Goal: Information Seeking & Learning: Learn about a topic

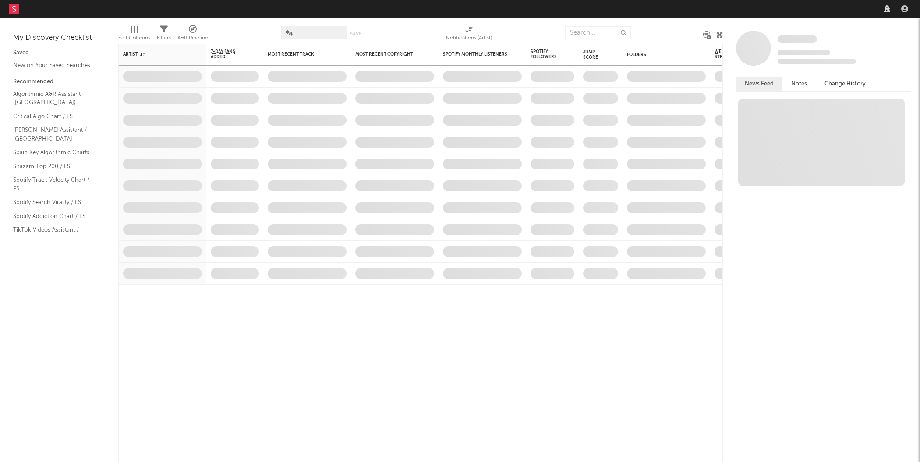
select select "recorded_music"
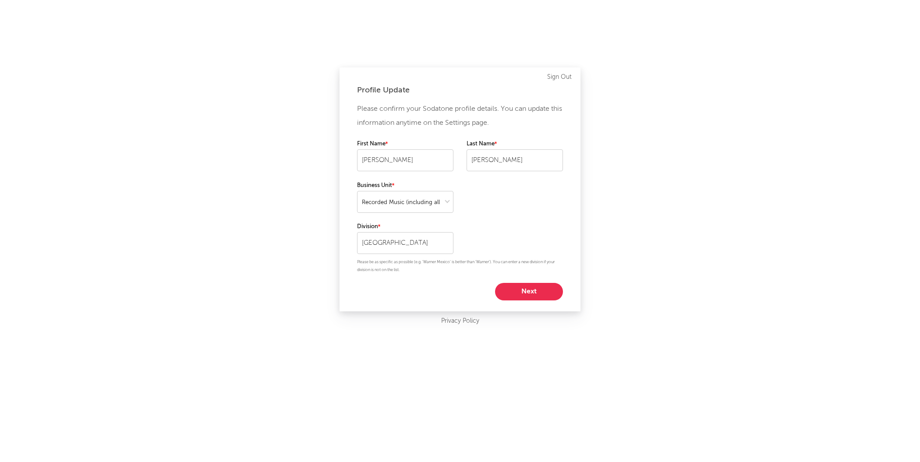
click at [533, 297] on button "Next" at bounding box center [529, 292] width 68 height 18
select select "other"
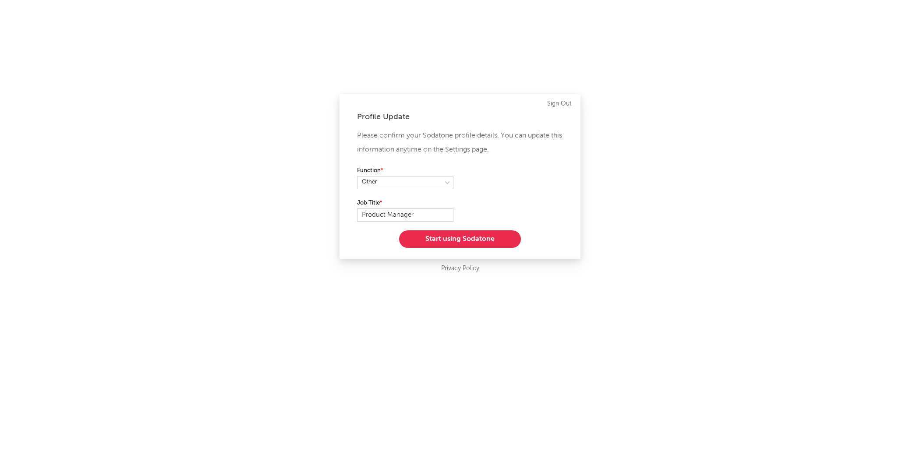
click at [461, 238] on button "Start using Sodatone" at bounding box center [460, 240] width 122 height 18
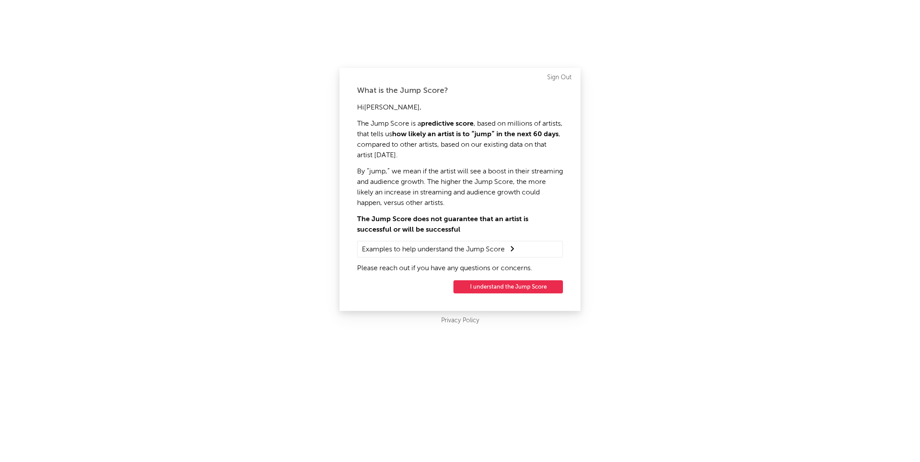
click at [507, 288] on button "I understand the Jump Score" at bounding box center [509, 286] width 110 height 13
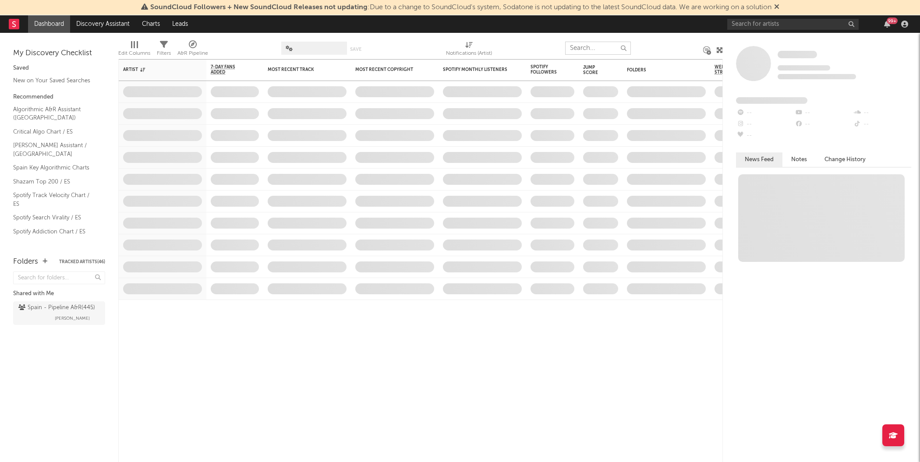
click at [586, 54] on input "text" at bounding box center [598, 48] width 66 height 13
click at [590, 71] on div "Jump Score" at bounding box center [594, 70] width 22 height 11
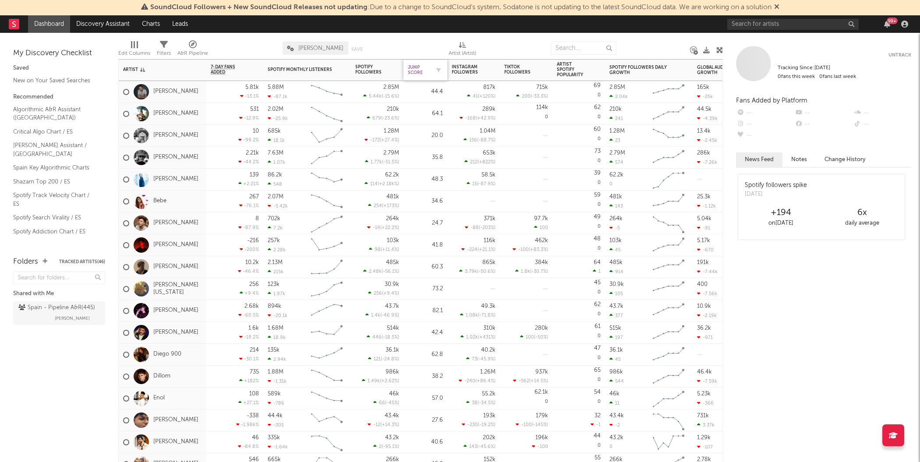
click at [422, 68] on div "Jump Score" at bounding box center [419, 70] width 22 height 11
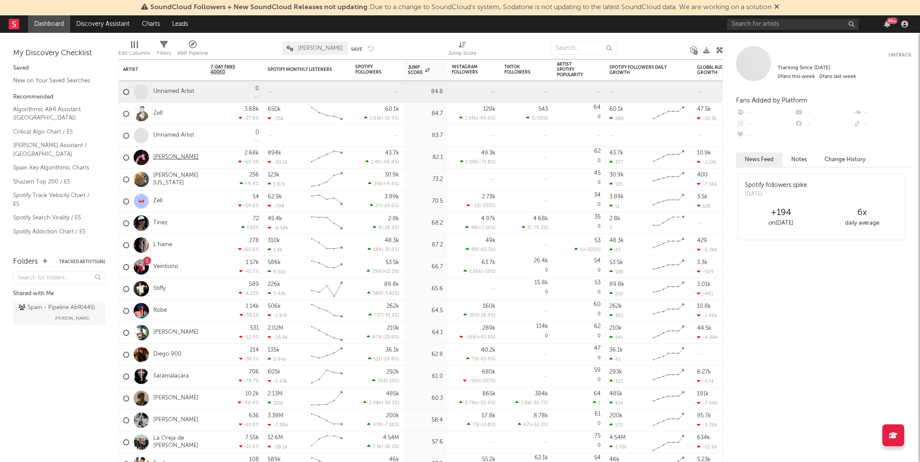
click at [161, 156] on link "[PERSON_NAME]" at bounding box center [175, 157] width 45 height 7
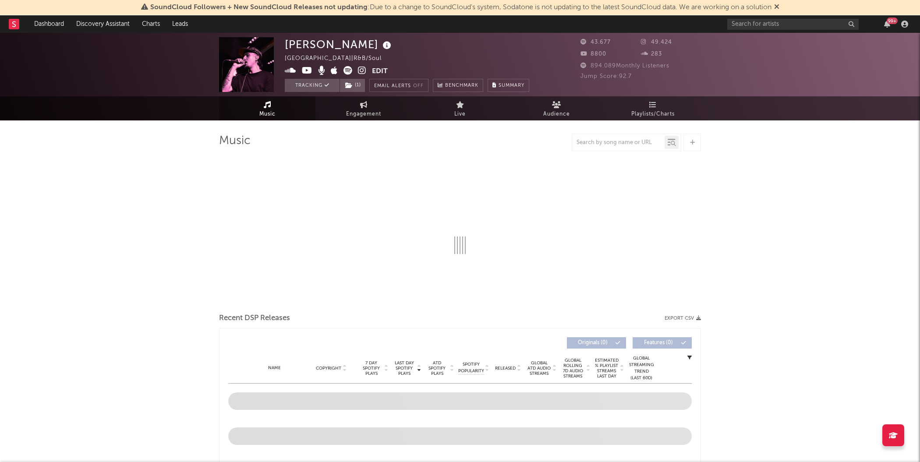
select select "6m"
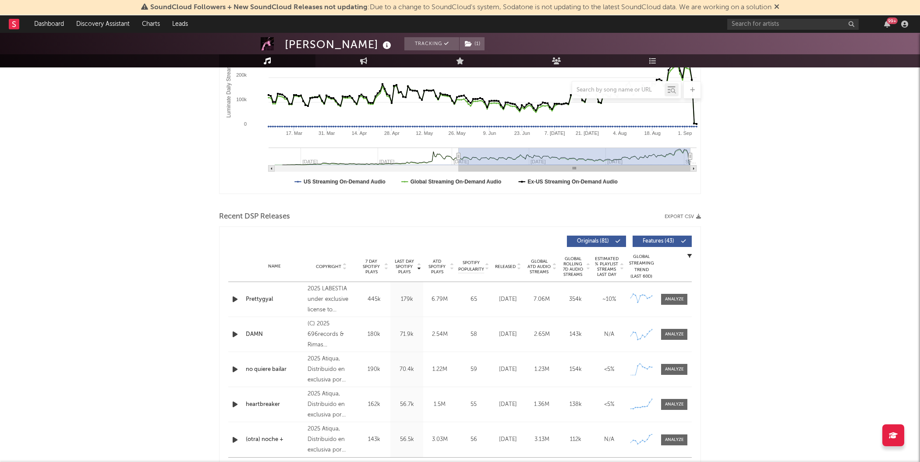
scroll to position [195, 0]
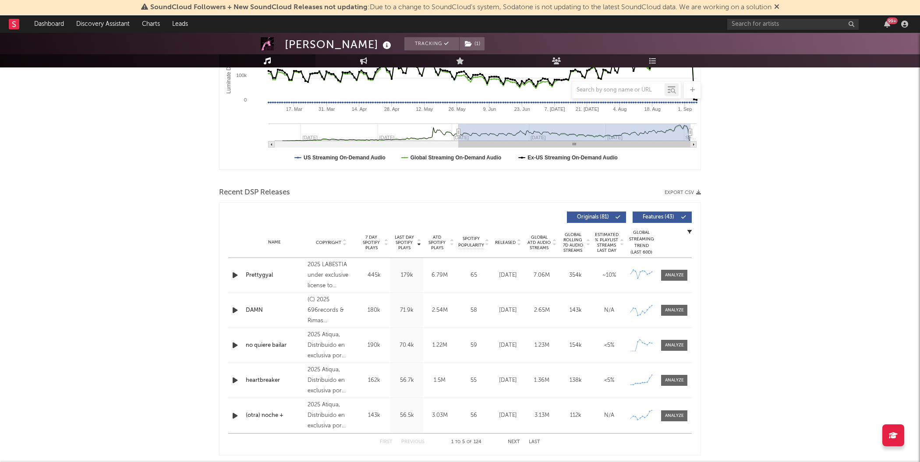
click at [401, 242] on span "Last Day Spotify Plays" at bounding box center [404, 243] width 23 height 16
